Goal: Communication & Community: Participate in discussion

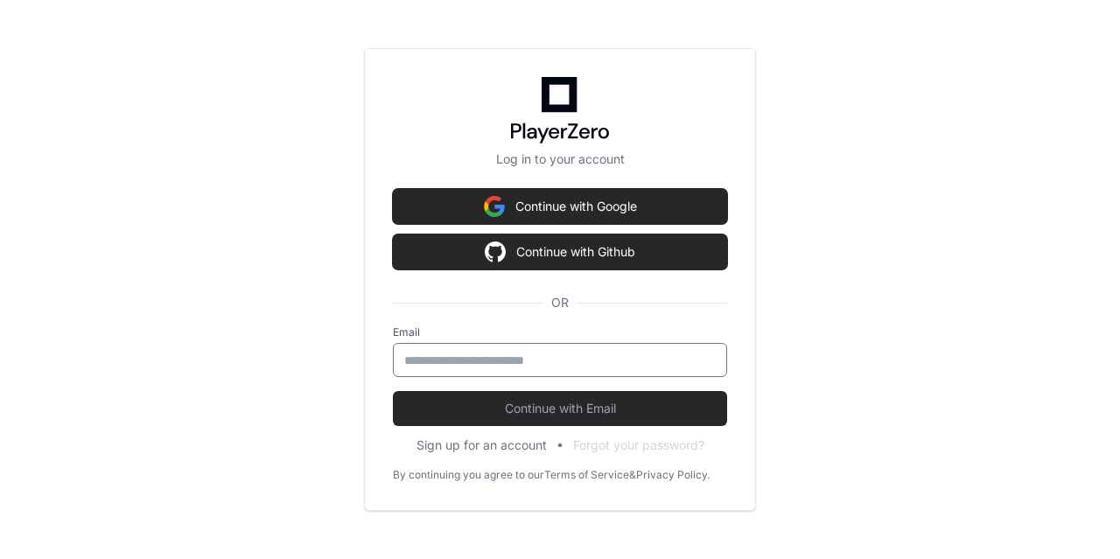
click at [429, 359] on input "email" at bounding box center [560, 361] width 312 height 18
click at [493, 362] on input "email" at bounding box center [560, 361] width 312 height 18
type input "**********"
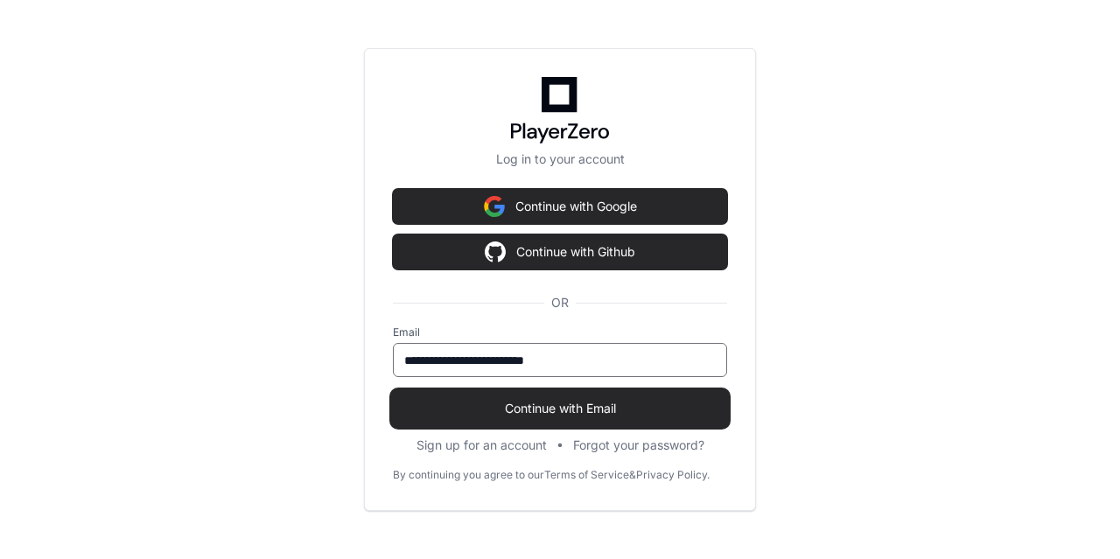
click at [584, 414] on span "Continue with Email" at bounding box center [560, 409] width 334 height 18
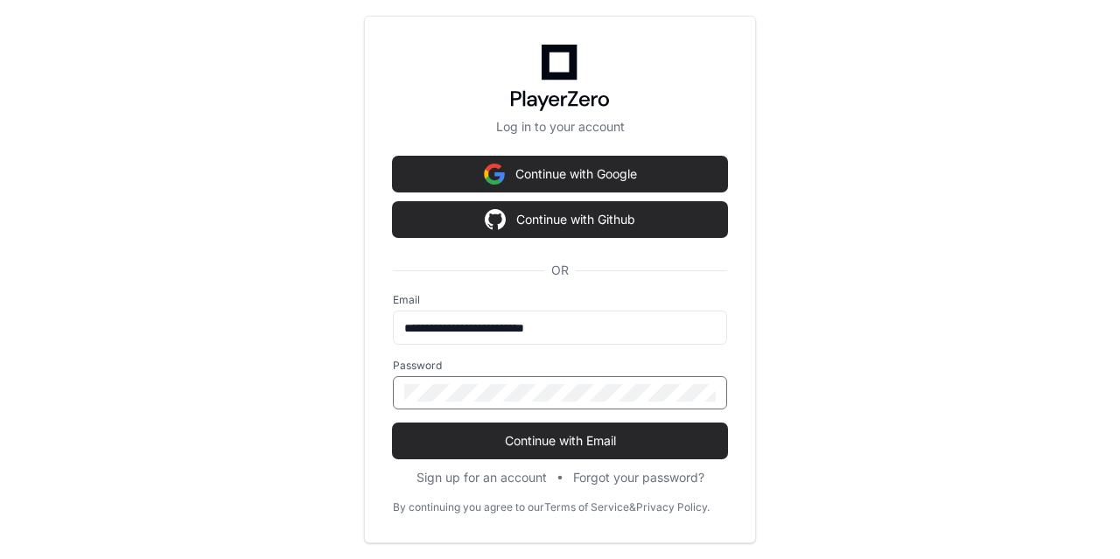
click at [473, 381] on div at bounding box center [560, 392] width 334 height 33
click at [393, 424] on button "Continue with Email" at bounding box center [560, 441] width 334 height 35
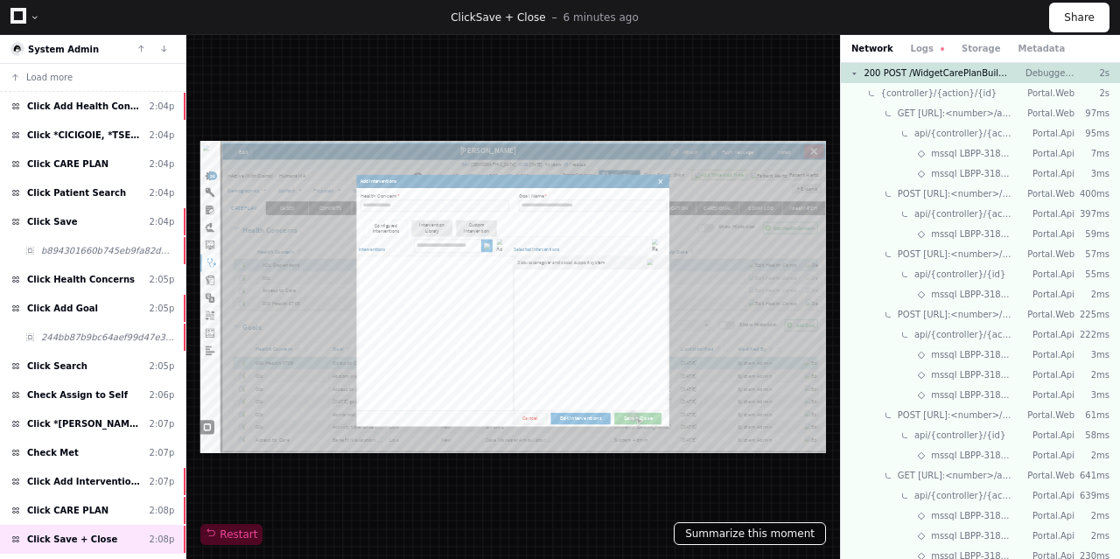
click at [750, 535] on button "Summarize this moment" at bounding box center [750, 533] width 152 height 23
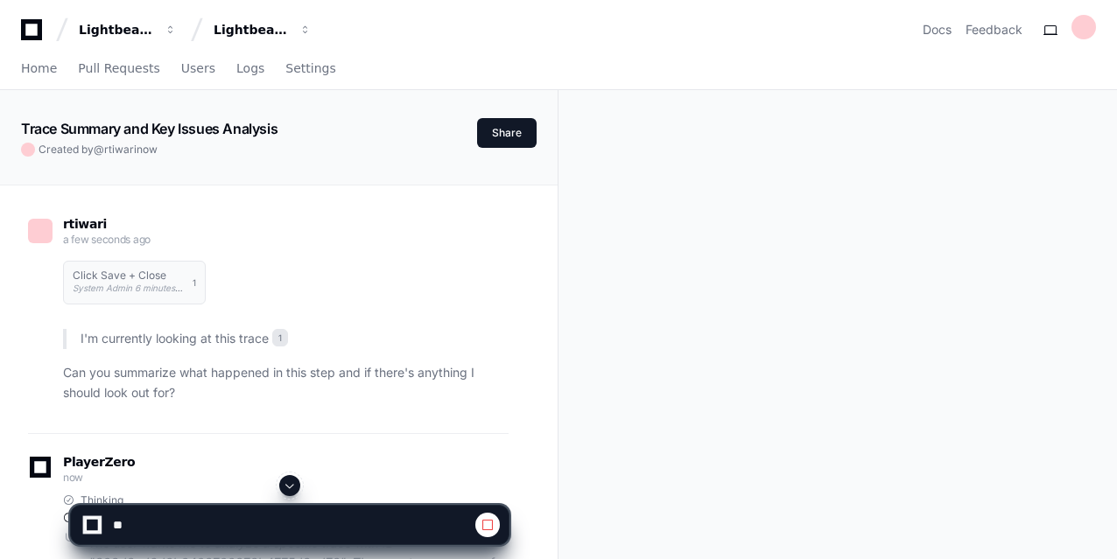
click at [516, 402] on div "rtiwari a few seconds ago Click Save + Close System Admin 6 minutes ago 1 I'm c…" at bounding box center [278, 488] width 515 height 605
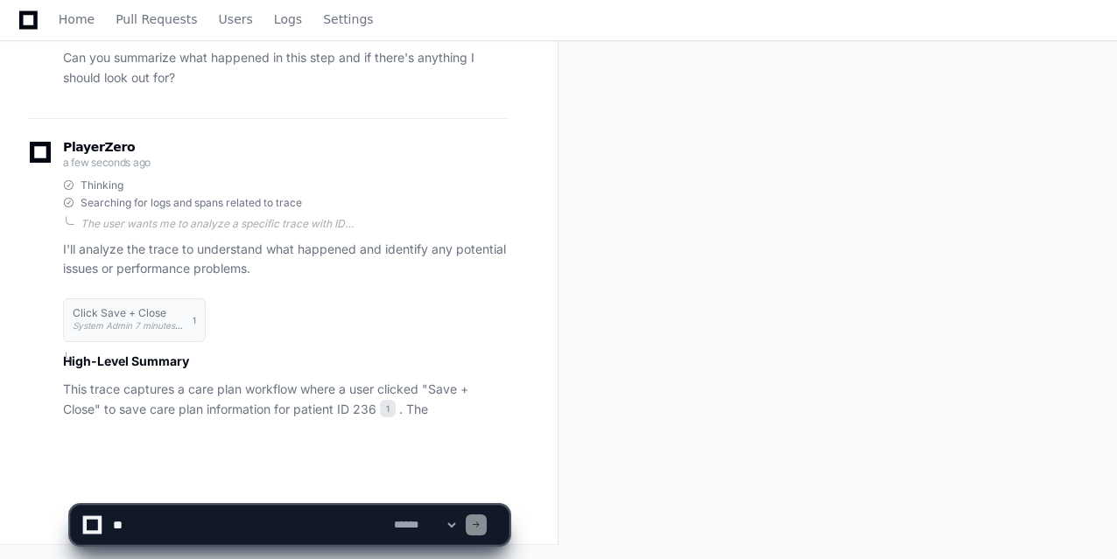
scroll to position [330, 0]
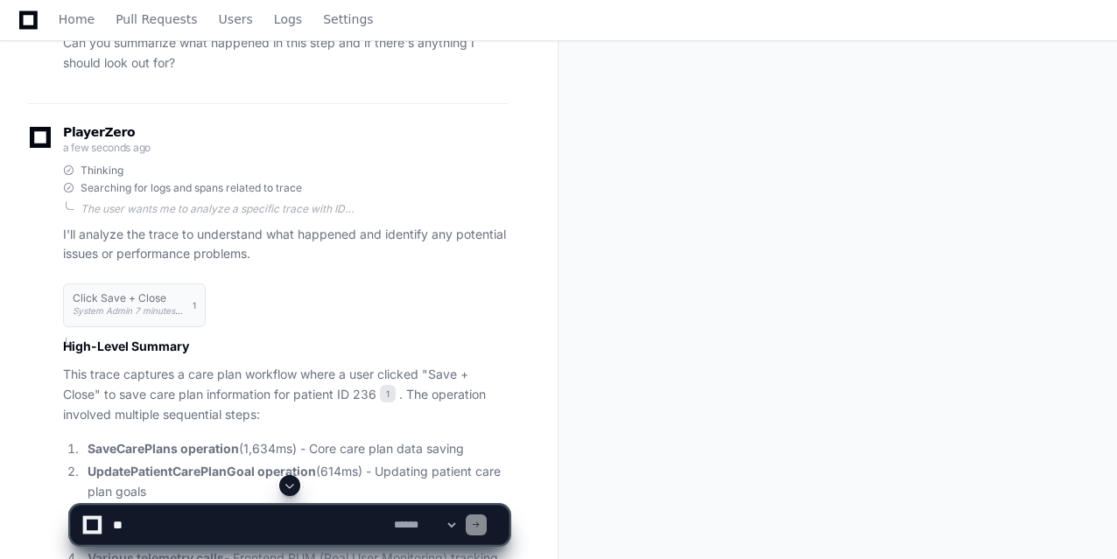
click at [519, 398] on div "rtiwari a few seconds ago Click Save + Close System Admin 7 minutes ago 1 I'm c…" at bounding box center [278, 559] width 515 height 1407
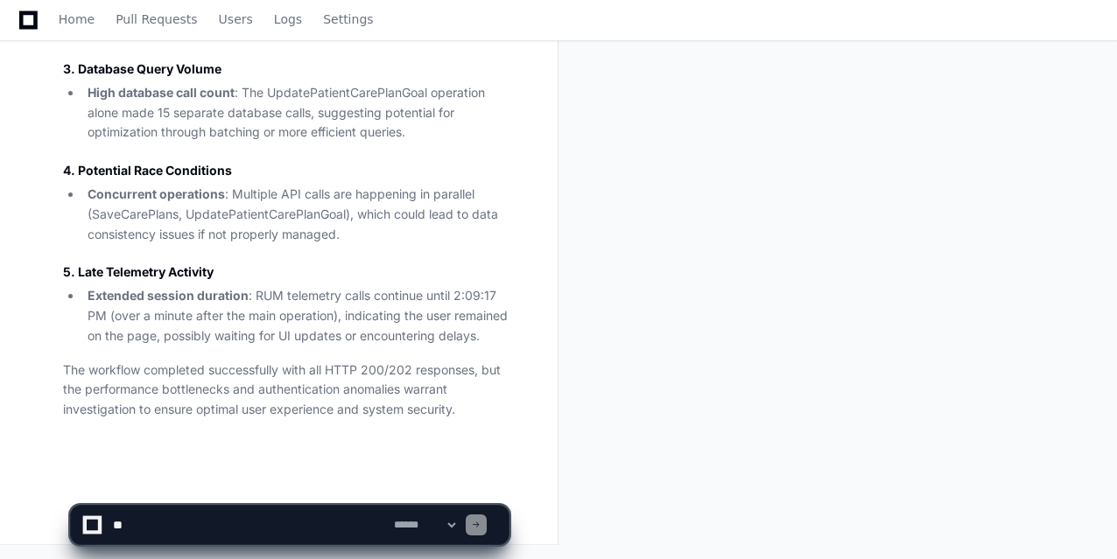
scroll to position [1152, 0]
click at [171, 522] on textarea at bounding box center [249, 525] width 281 height 39
click at [177, 528] on textarea at bounding box center [249, 525] width 281 height 39
paste textarea "**********"
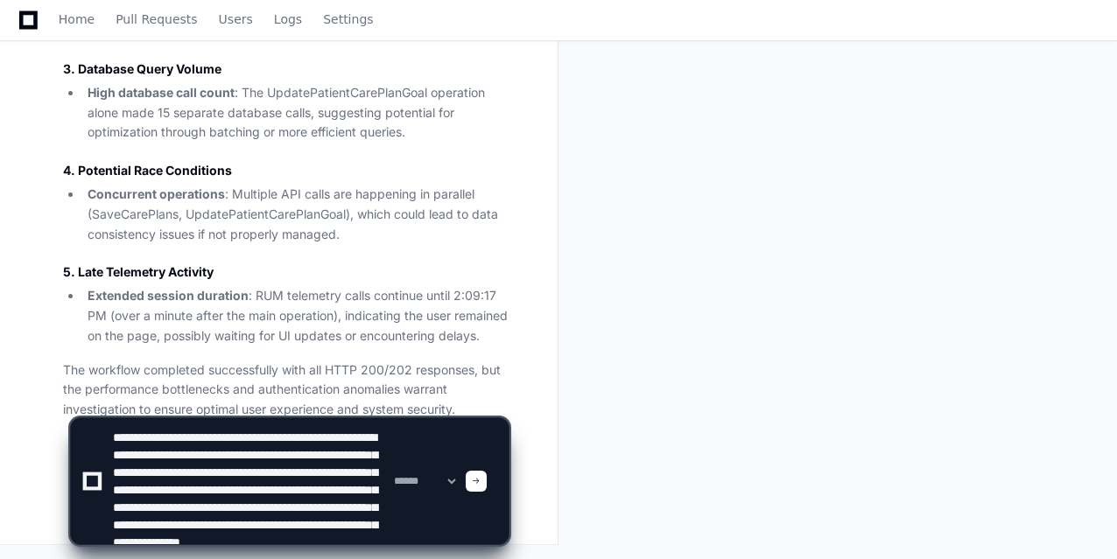
scroll to position [40, 0]
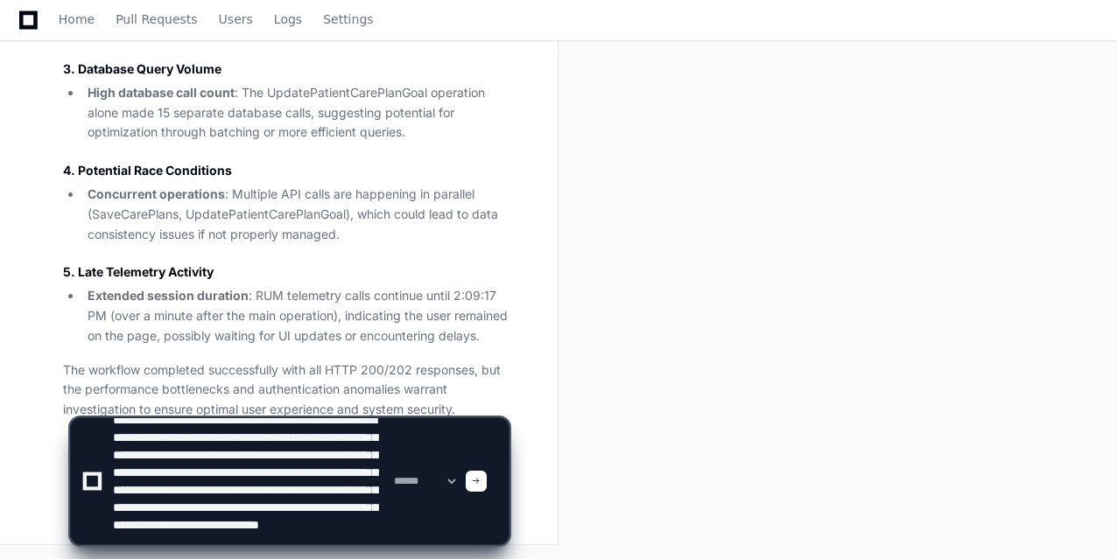
type textarea "**********"
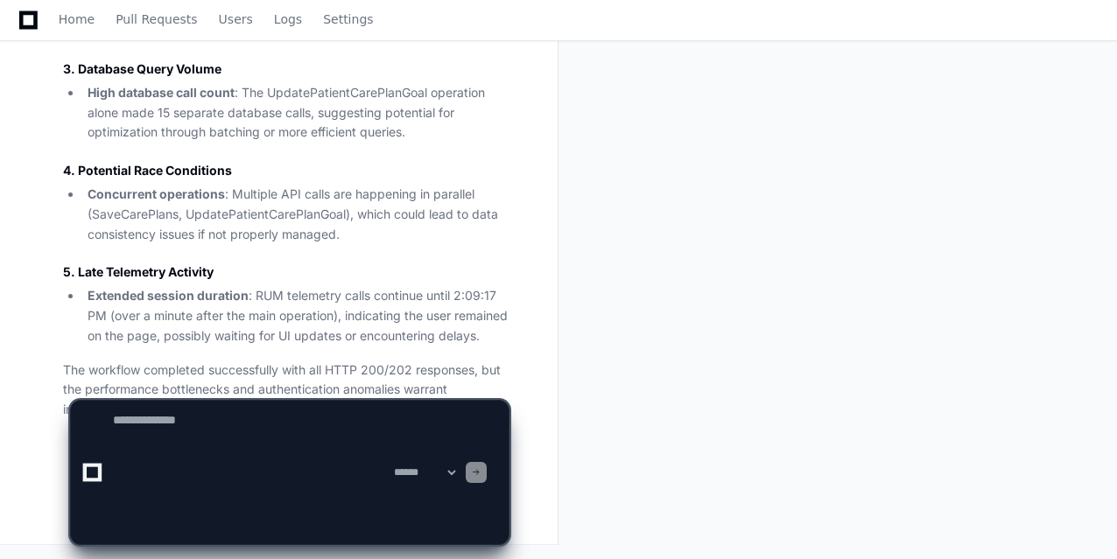
scroll to position [0, 0]
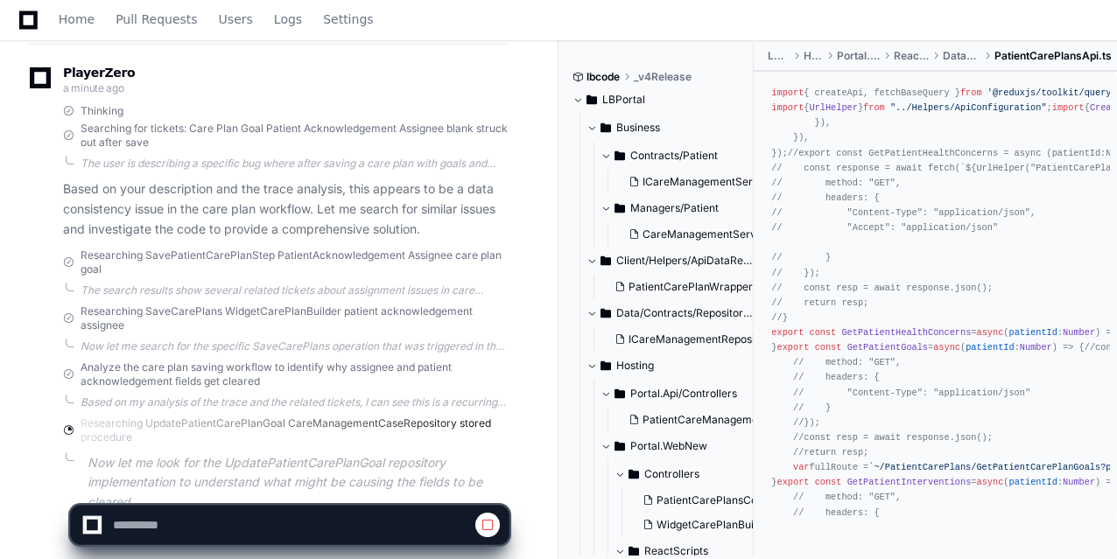
scroll to position [1861, 0]
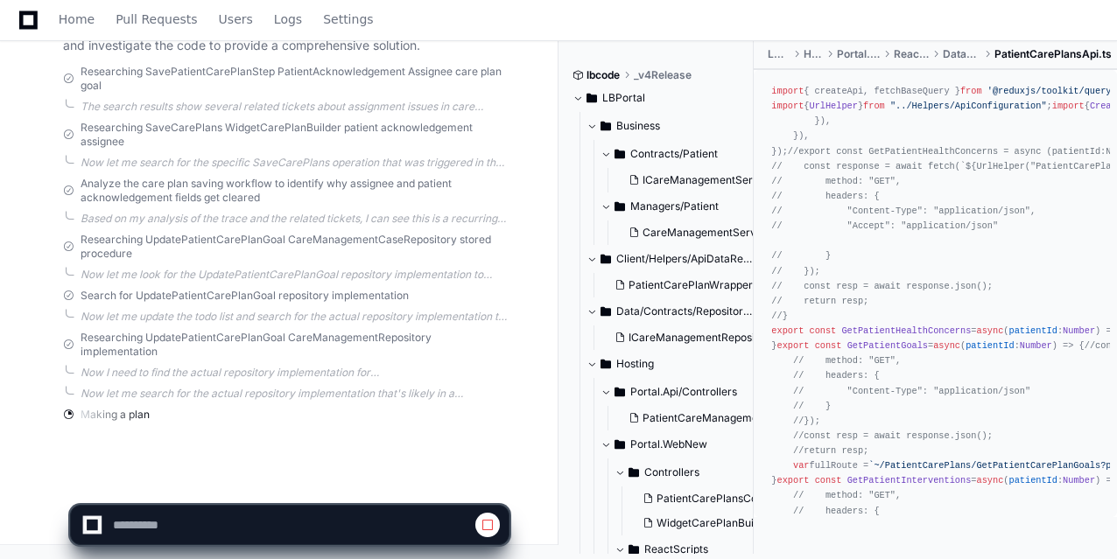
scroll to position [1927, 0]
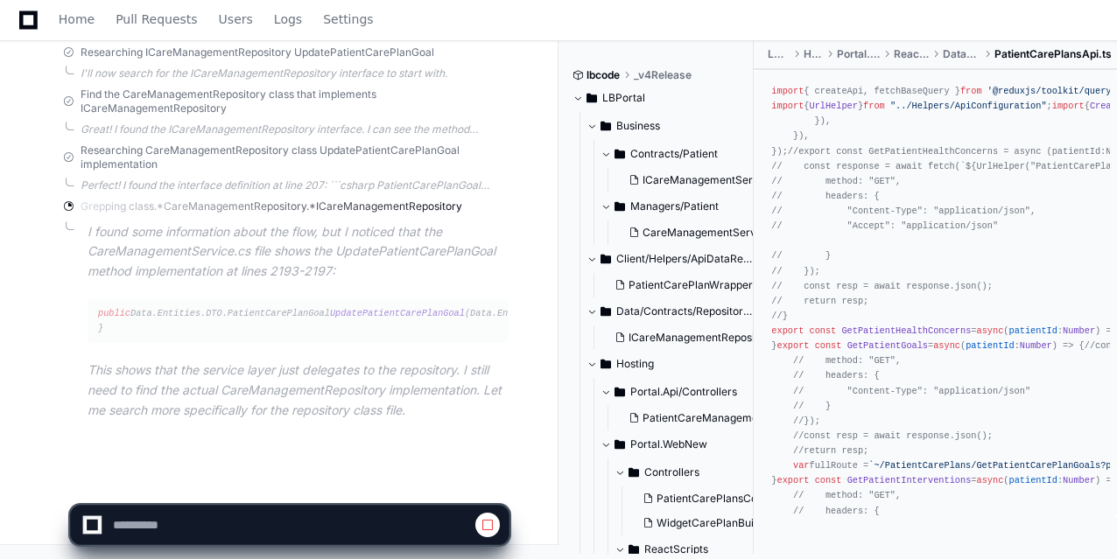
scroll to position [2430, 0]
